Goal: Task Accomplishment & Management: Use online tool/utility

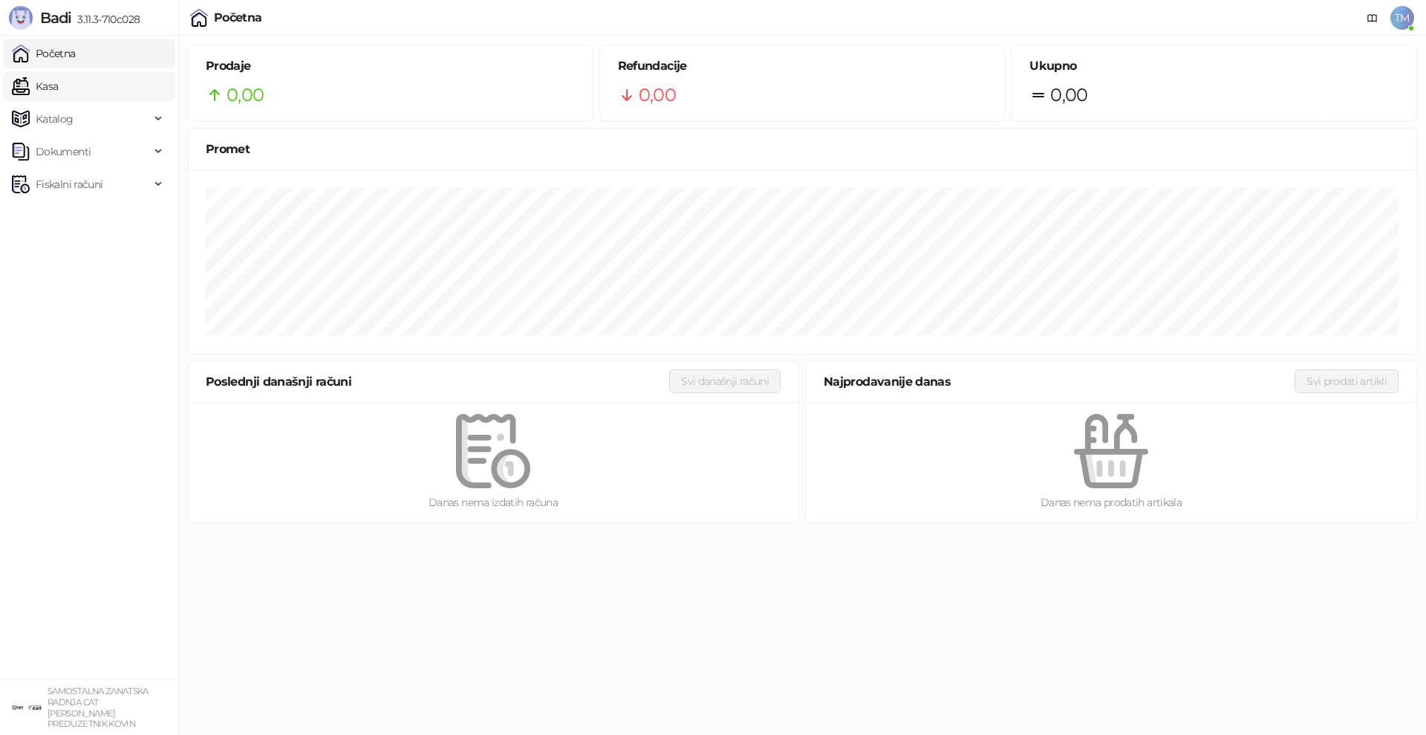
click at [58, 77] on link "Kasa" at bounding box center [35, 86] width 46 height 30
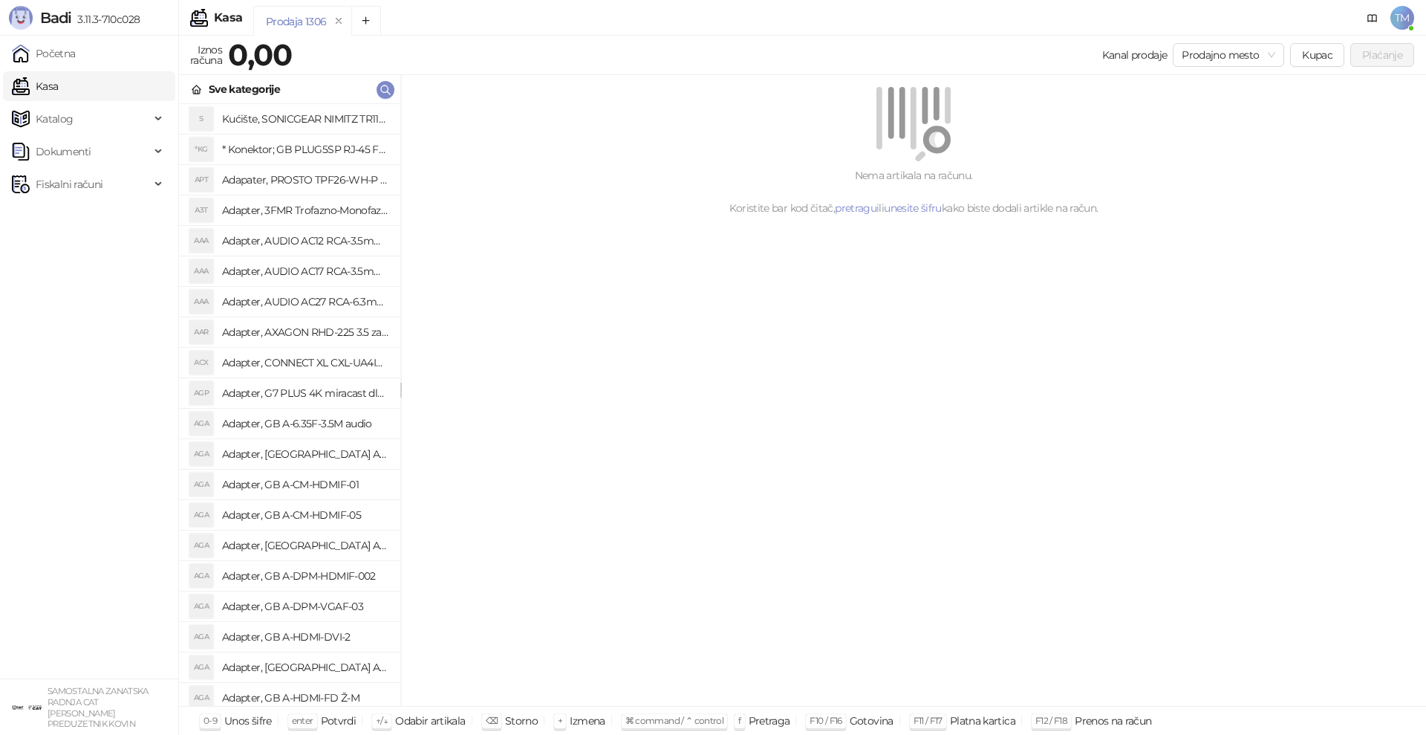
click at [932, 483] on div "Nema artikala na računu. Koristite bar kod čitač, pretragu ili unesite šifru ka…" at bounding box center [913, 390] width 1025 height 631
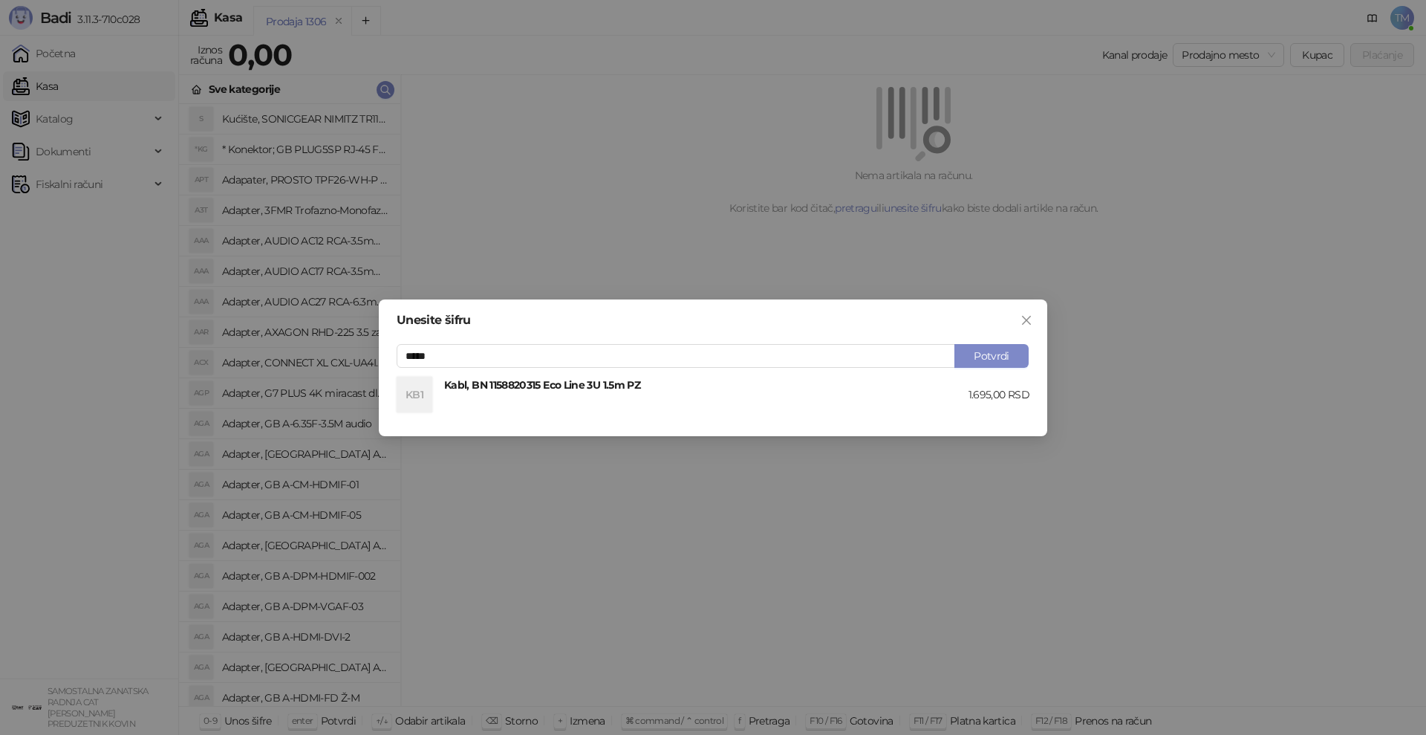
type input "*****"
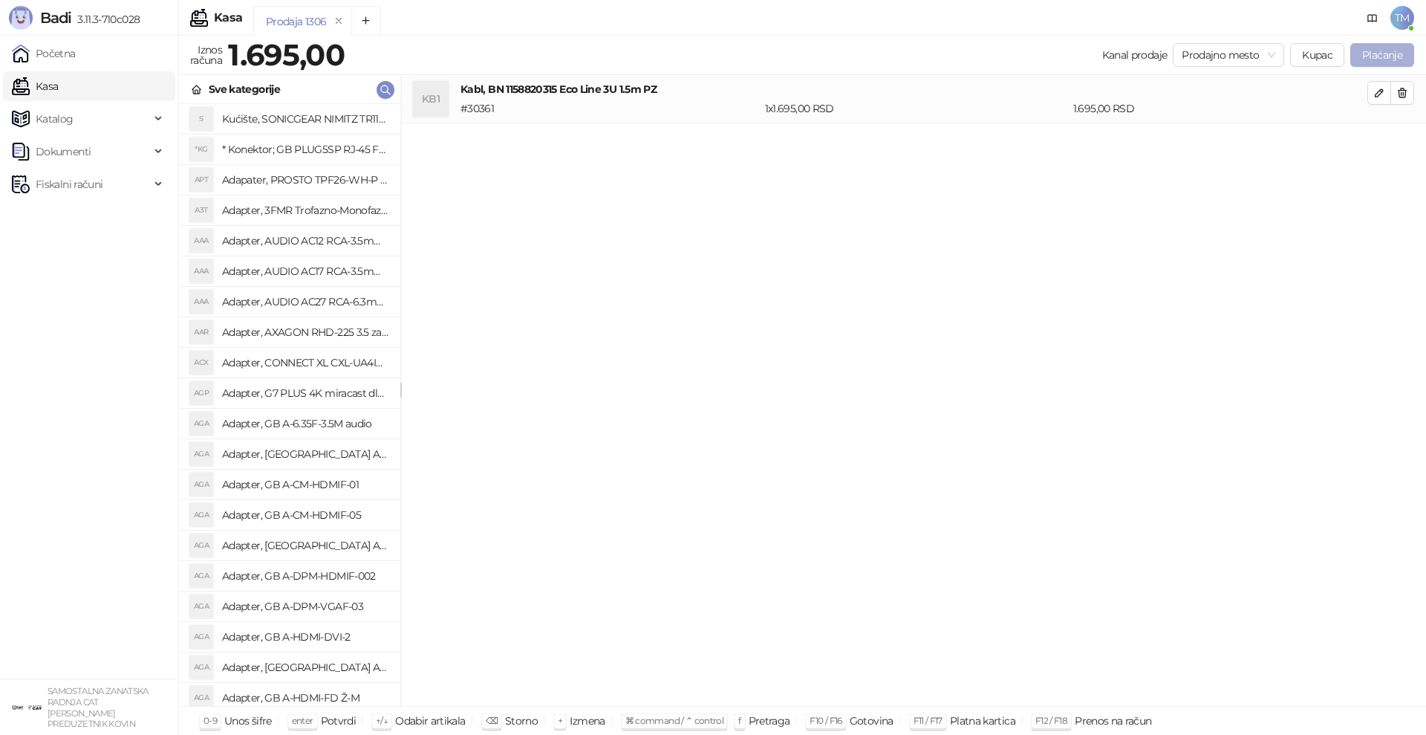
click at [1361, 51] on button "Plaćanje" at bounding box center [1382, 55] width 64 height 24
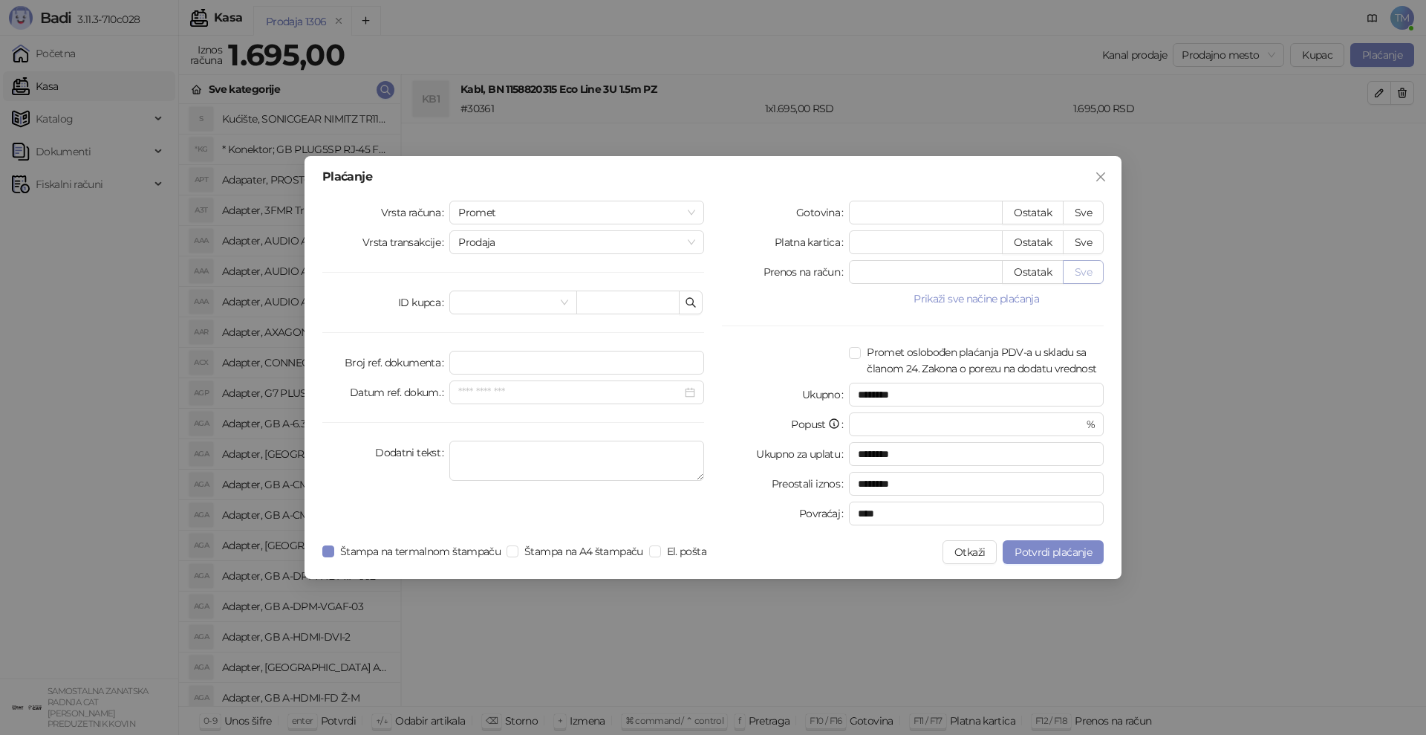
click at [1083, 272] on button "Sve" at bounding box center [1083, 272] width 41 height 24
type input "****"
click at [648, 552] on span "Štampa na A4 štampaču" at bounding box center [583, 551] width 131 height 16
click at [1037, 553] on span "Potvrdi plaćanje" at bounding box center [1053, 551] width 77 height 13
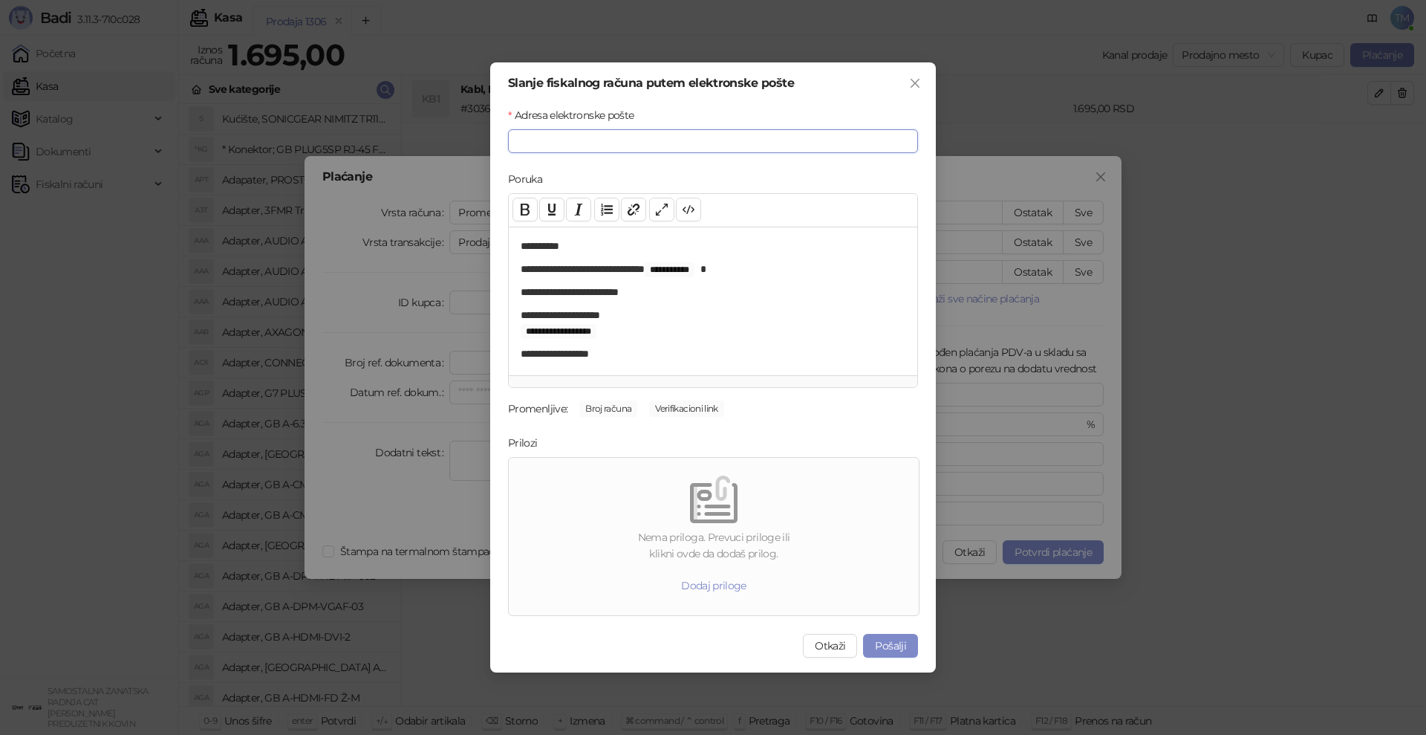
click at [565, 137] on input "Adresa elektronske pošte" at bounding box center [713, 141] width 410 height 24
type input "**********"
click at [886, 643] on button "Pošalji" at bounding box center [890, 646] width 55 height 24
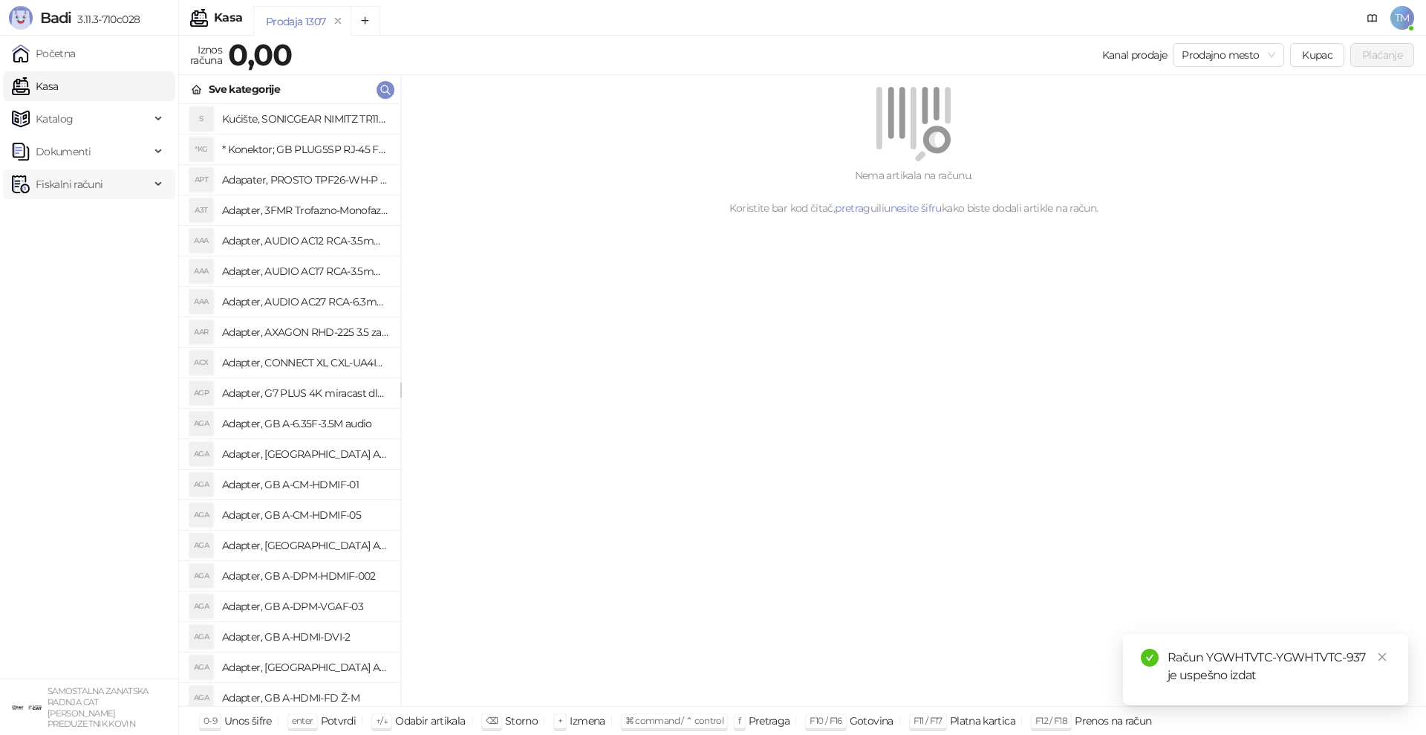
click at [81, 181] on span "Fiskalni računi" at bounding box center [69, 184] width 67 height 30
click at [83, 221] on link "Izdati računi" at bounding box center [58, 217] width 81 height 30
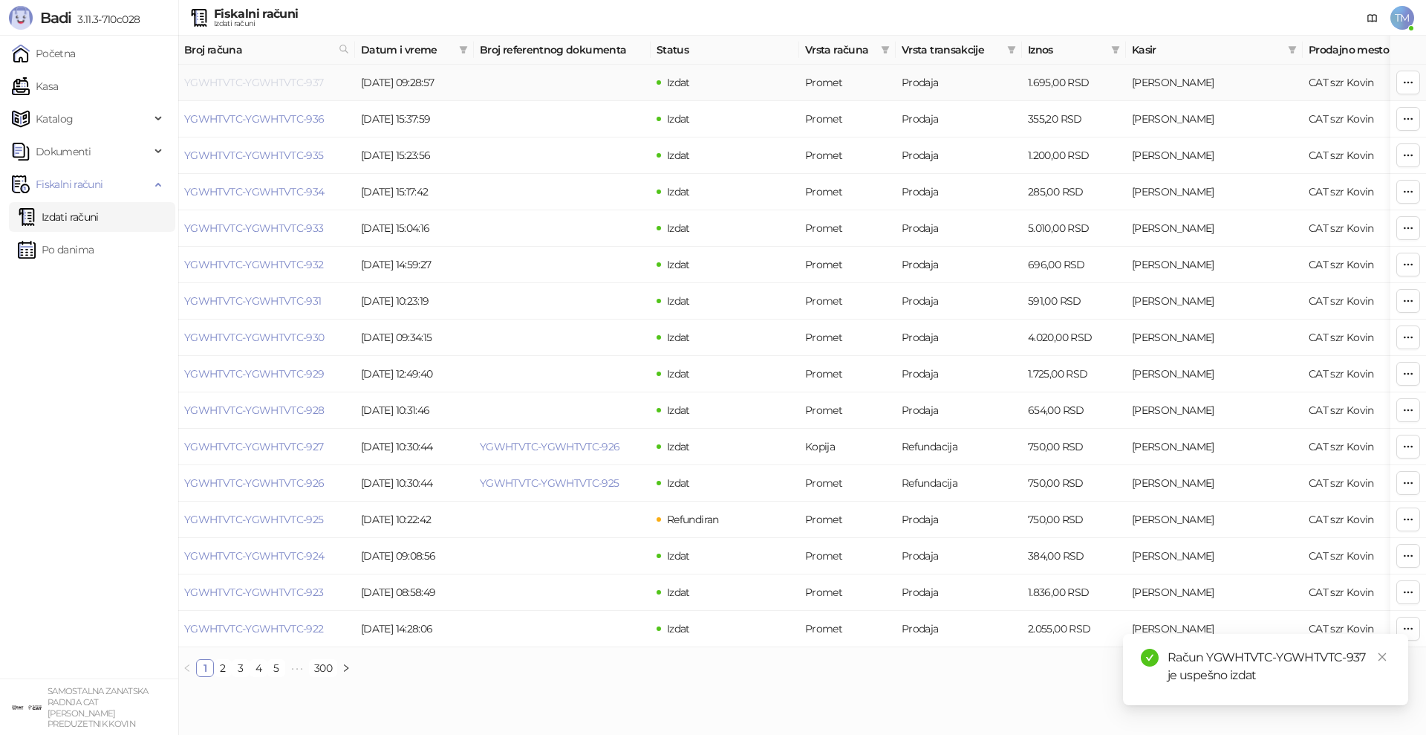
click at [249, 88] on link "YGWHTVTC-YGWHTVTC-937" at bounding box center [254, 82] width 140 height 13
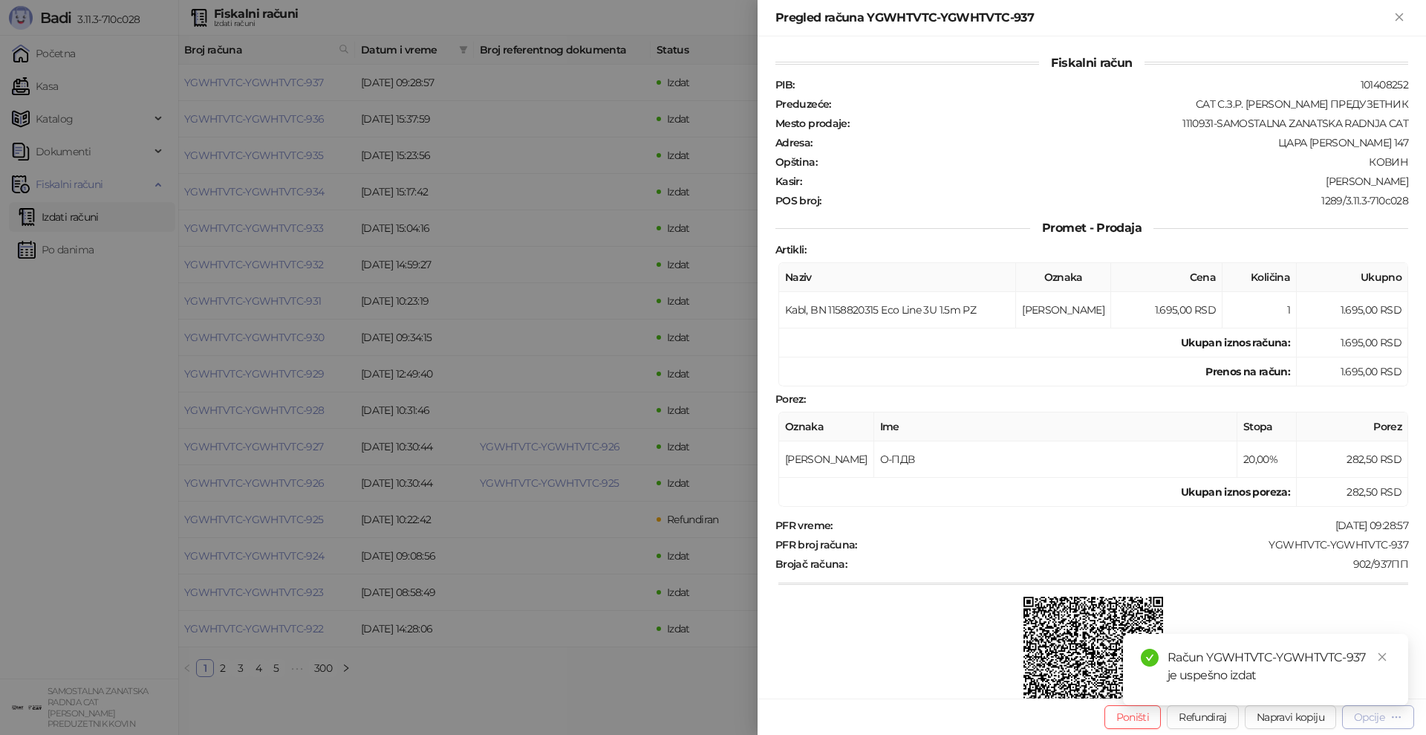
click at [1363, 719] on div "Opcije" at bounding box center [1369, 716] width 30 height 13
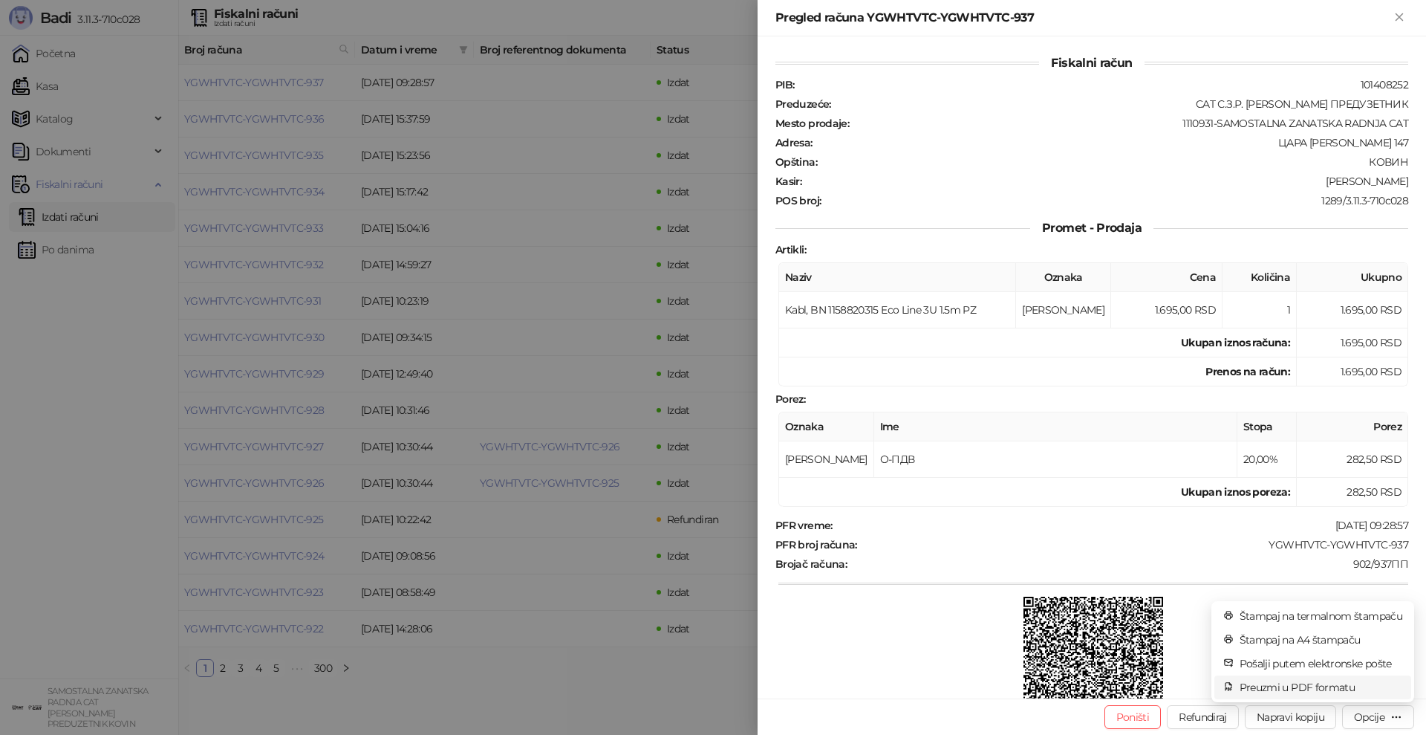
click at [1324, 689] on span "Preuzmi u PDF formatu" at bounding box center [1321, 687] width 163 height 16
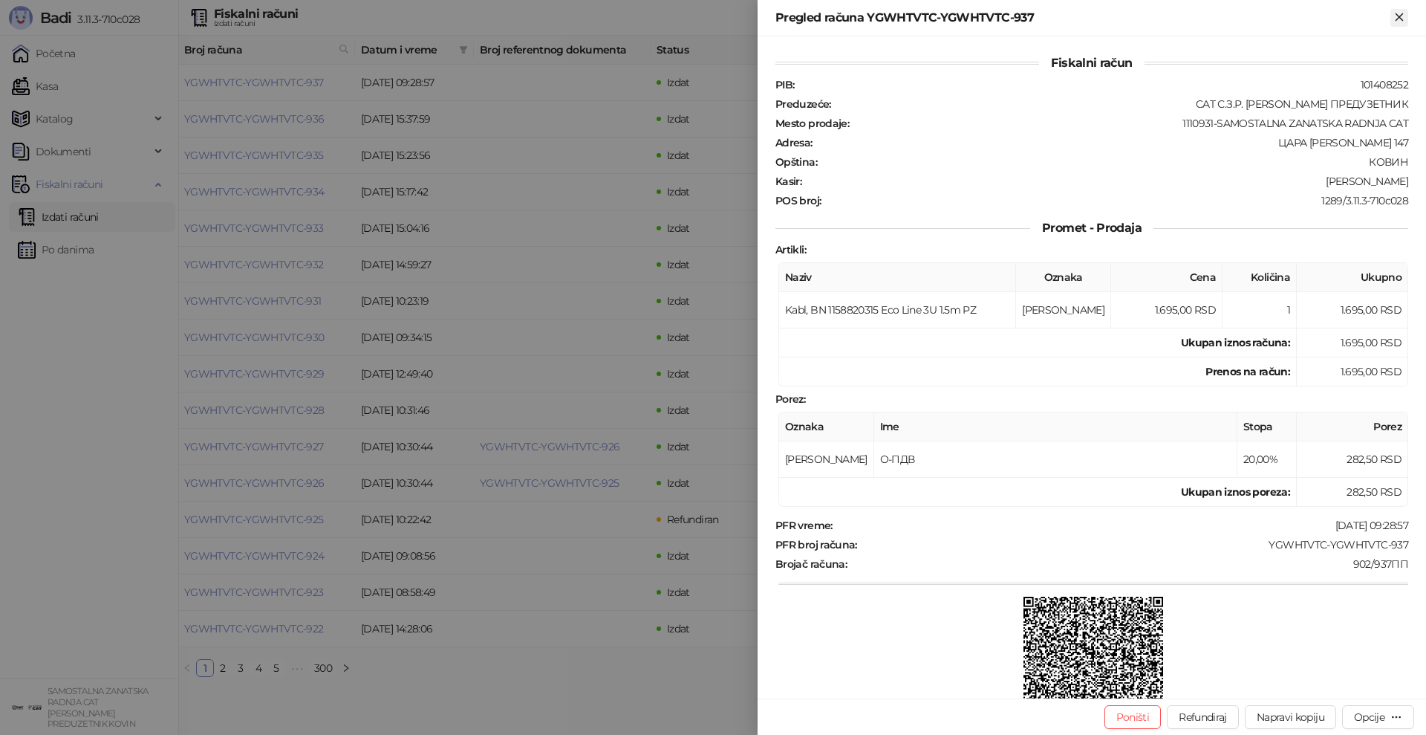
click at [1399, 16] on icon "Zatvori" at bounding box center [1399, 16] width 7 height 7
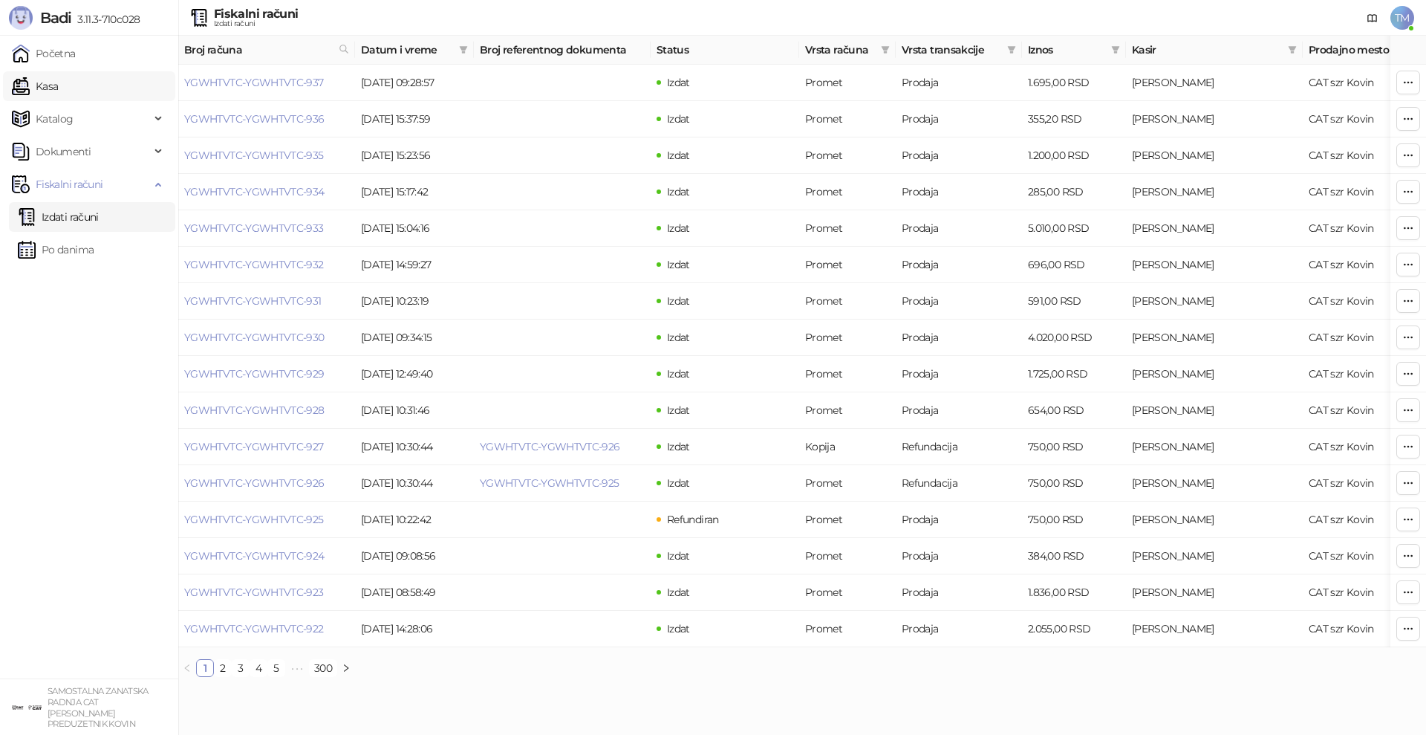
click at [45, 89] on link "Kasa" at bounding box center [35, 86] width 46 height 30
